Goal: Task Accomplishment & Management: Use online tool/utility

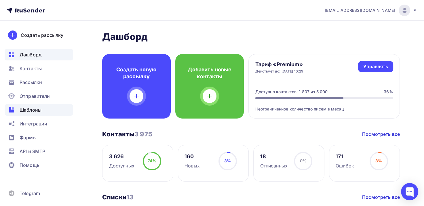
click at [32, 107] on span "Шаблоны" at bounding box center [31, 110] width 22 height 7
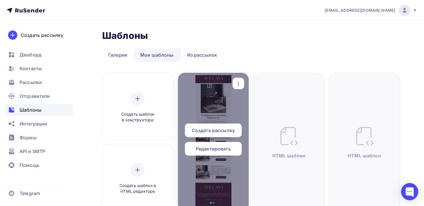
click at [223, 149] on span "Редактировать" at bounding box center [213, 148] width 35 height 7
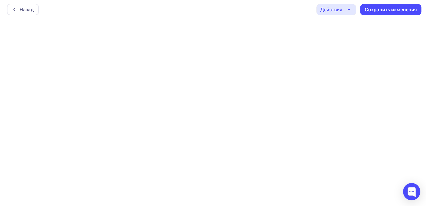
scroll to position [1, 0]
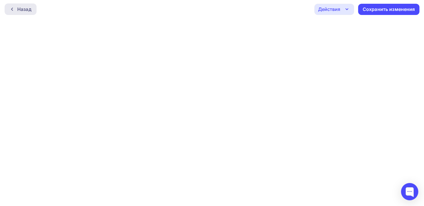
click at [15, 12] on div "Назад" at bounding box center [21, 9] width 32 height 12
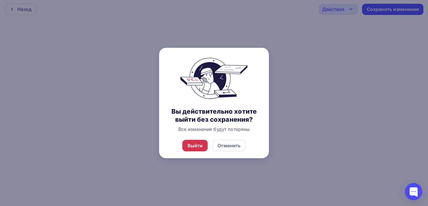
click at [197, 145] on div "Выйти" at bounding box center [195, 145] width 15 height 7
